Goal: Find specific page/section: Find specific page/section

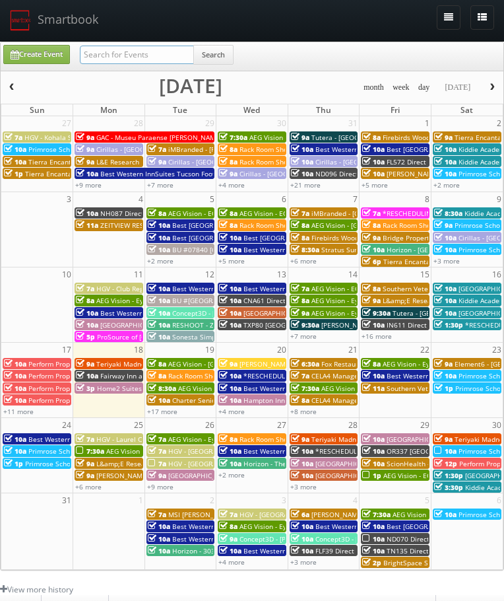
click at [110, 59] on input "text" at bounding box center [137, 55] width 114 height 18
type input "voco"
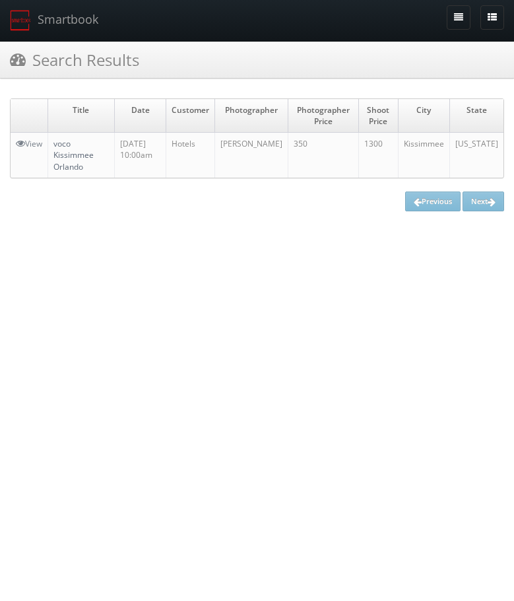
click at [65, 148] on link "voco Kissimmee Orlando" at bounding box center [73, 155] width 40 height 34
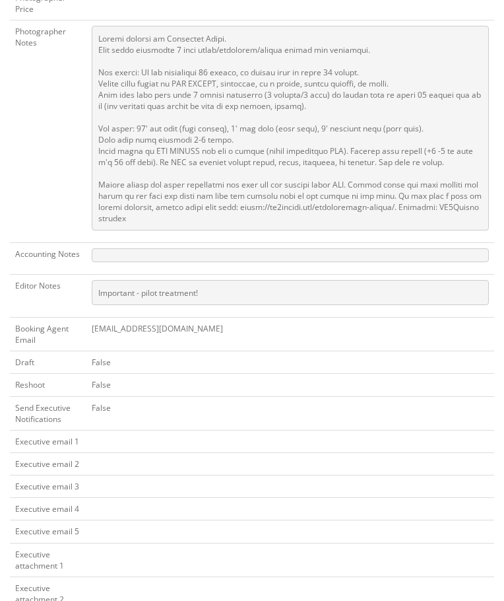
scroll to position [411, 0]
